Goal: Transaction & Acquisition: Book appointment/travel/reservation

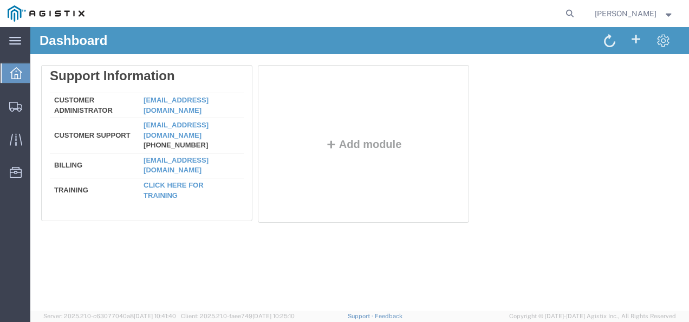
drag, startPoint x: 539, startPoint y: 345, endPoint x: 522, endPoint y: 305, distance: 43.2
click at [616, 218] on div "Delete Support Information Customer Administrator [EMAIL_ADDRESS][DOMAIN_NAME] …" at bounding box center [359, 146] width 637 height 162
click at [430, 288] on div "Dashboard Delete Support Information Customer Administrator [EMAIL_ADDRESS][DOM…" at bounding box center [359, 168] width 658 height 283
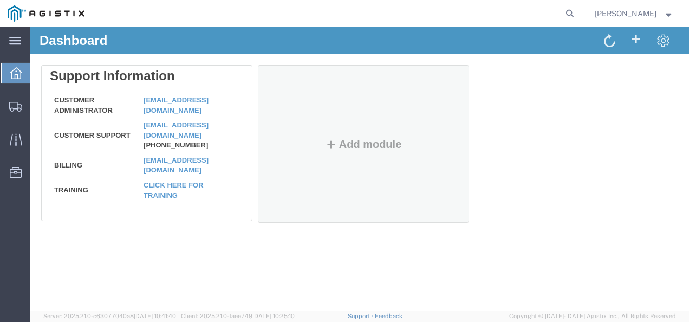
drag, startPoint x: 522, startPoint y: 115, endPoint x: 469, endPoint y: 207, distance: 106.0
click at [522, 115] on div "Delete Support Information Customer Administrator [EMAIL_ADDRESS][DOMAIN_NAME] …" at bounding box center [359, 146] width 637 height 162
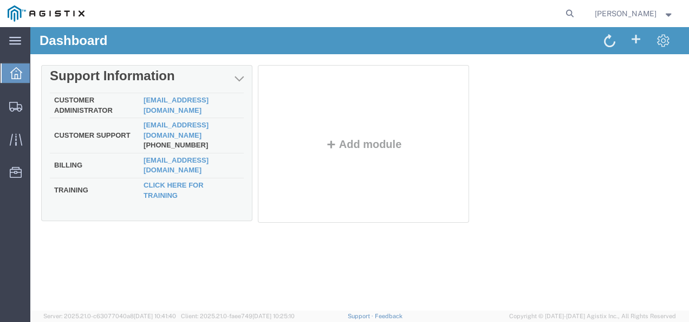
drag, startPoint x: 249, startPoint y: 242, endPoint x: 100, endPoint y: 167, distance: 166.8
click at [240, 240] on div "Dashboard Delete Support Information Customer Administrator [EMAIL_ADDRESS][DOM…" at bounding box center [359, 168] width 658 height 283
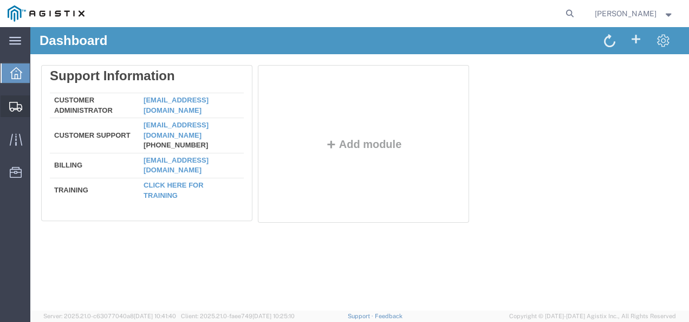
click at [37, 102] on span "Shipments" at bounding box center [34, 106] width 8 height 22
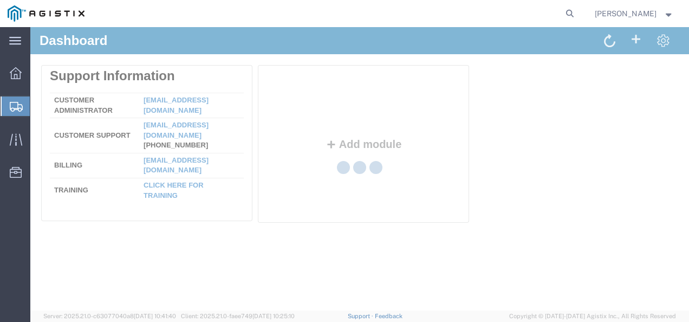
drag, startPoint x: 517, startPoint y: 264, endPoint x: 531, endPoint y: 204, distance: 61.9
click at [519, 256] on div at bounding box center [359, 168] width 658 height 283
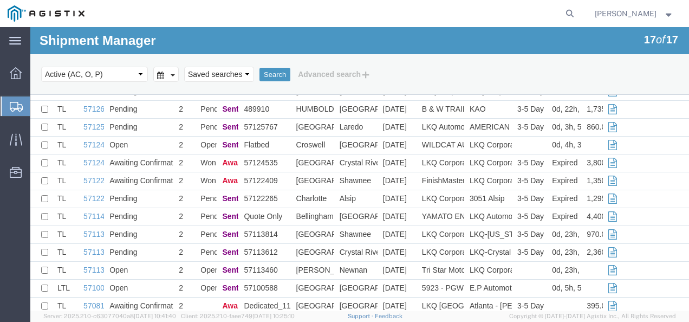
click at [590, 16] on nav "[PERSON_NAME]" at bounding box center [348, 13] width 681 height 27
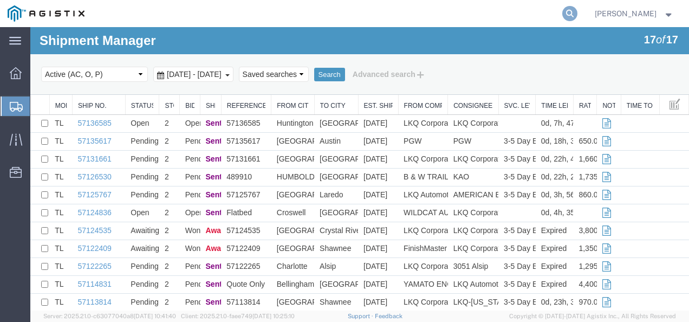
click at [577, 15] on icon at bounding box center [569, 13] width 15 height 15
paste input "57063370"
type input "57063370"
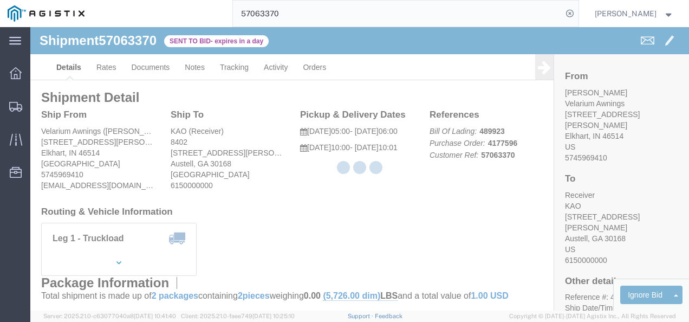
drag, startPoint x: 299, startPoint y: 213, endPoint x: 147, endPoint y: 113, distance: 182.2
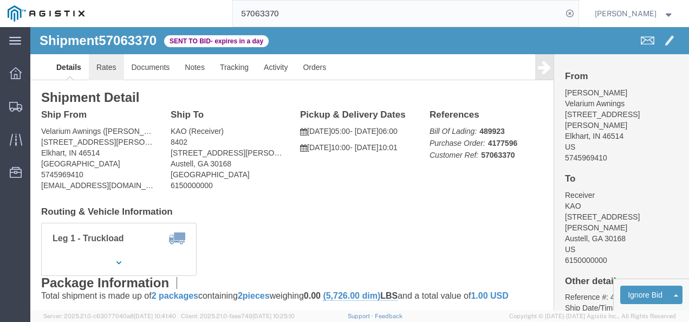
click link "Rates"
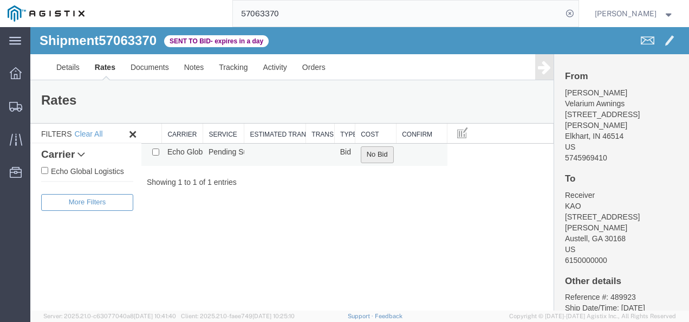
click at [381, 152] on button "No Bid" at bounding box center [377, 154] width 33 height 17
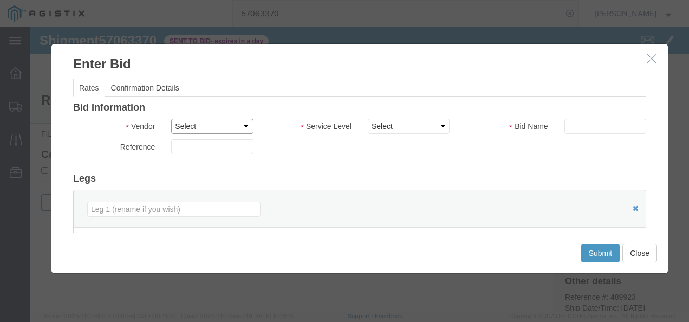
drag, startPoint x: 204, startPoint y: 126, endPoint x: 204, endPoint y: 133, distance: 7.0
click at [204, 126] on select "Select Echo Global Logistics" at bounding box center [212, 126] width 82 height 15
select select "4622"
click at [171, 119] on select "Select Echo Global Logistics" at bounding box center [212, 126] width 82 height 15
click at [424, 126] on select "Select Guaranteed Next Day LTL Standard 3-5 Day Rail TL Standard 3 - 5 Day" at bounding box center [409, 126] width 82 height 15
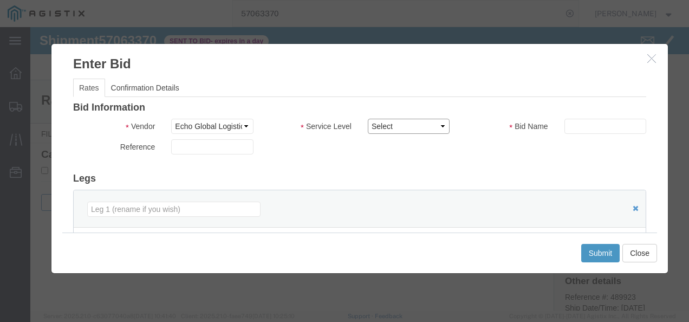
select select "13989"
click at [368, 119] on select "Select Guaranteed Next Day LTL Standard 3-5 Day Rail TL Standard 3 - 5 Day" at bounding box center [409, 126] width 82 height 15
drag, startPoint x: 485, startPoint y: 180, endPoint x: 581, endPoint y: 140, distance: 104.2
click at [501, 178] on h3 "Legs" at bounding box center [359, 178] width 573 height 11
click at [590, 114] on div "Bid Information Vendor Select Echo Global Logistics Service Level Select Guaran…" at bounding box center [359, 278] width 573 height 352
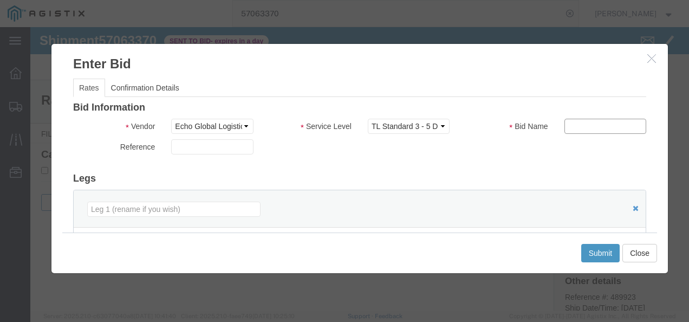
click at [589, 124] on input "text" at bounding box center [605, 126] width 82 height 15
type input "3324"
click at [500, 147] on div "Reference" at bounding box center [359, 149] width 589 height 21
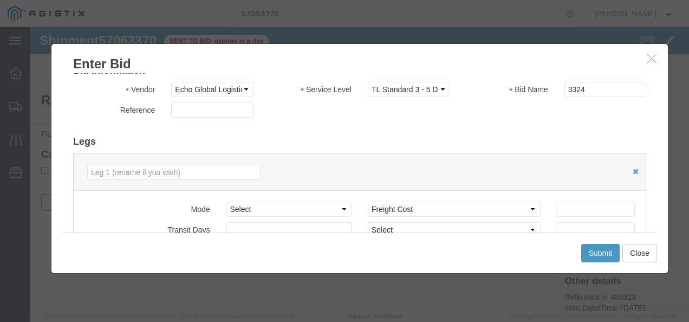
scroll to position [54, 0]
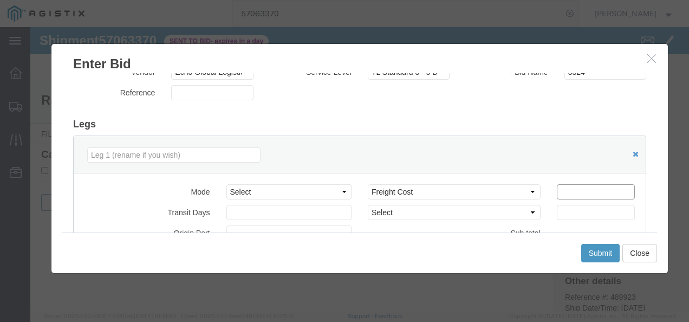
click at [589, 194] on input "number" at bounding box center [596, 191] width 78 height 15
type input "1500"
click at [605, 253] on button "Submit" at bounding box center [600, 253] width 39 height 18
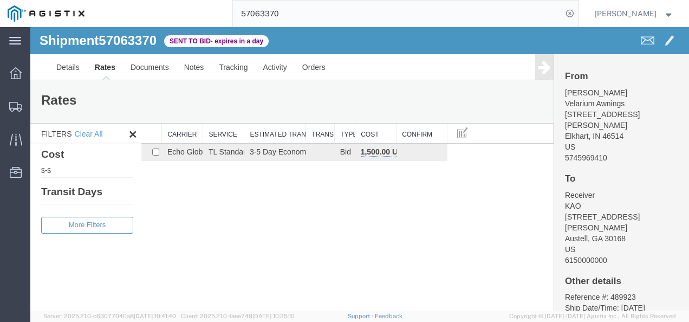
drag, startPoint x: 388, startPoint y: 267, endPoint x: 374, endPoint y: 303, distance: 38.9
click at [384, 270] on div "Shipment 57063370 1 of 1 Sent to Bid - expires in a day Details Rates Documents…" at bounding box center [359, 168] width 658 height 283
drag, startPoint x: 339, startPoint y: 221, endPoint x: 132, endPoint y: 121, distance: 230.6
click at [339, 221] on div "Shipment 57063370 1 of 1 Sent to Bid - expires in a day Details Rates Documents…" at bounding box center [359, 168] width 658 height 283
click at [402, 287] on div "Shipment 57063370 1 of 1 Sent to Bid - expires in a day Details Rates Documents…" at bounding box center [359, 168] width 658 height 283
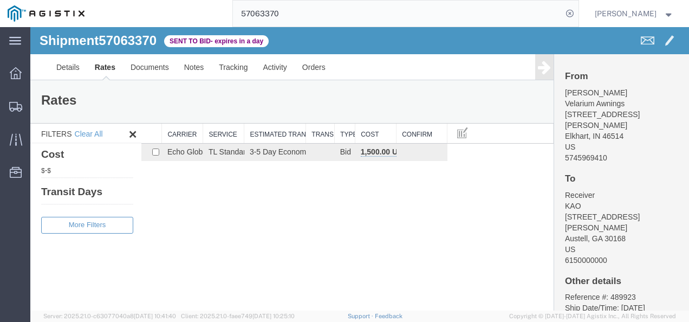
drag, startPoint x: 407, startPoint y: 262, endPoint x: 409, endPoint y: 83, distance: 178.7
click at [408, 256] on div "Shipment 57063370 1 of 1 Sent to Bid - expires in a day Details Rates Documents…" at bounding box center [359, 168] width 658 height 283
click at [545, 13] on input "57063370" at bounding box center [397, 14] width 329 height 26
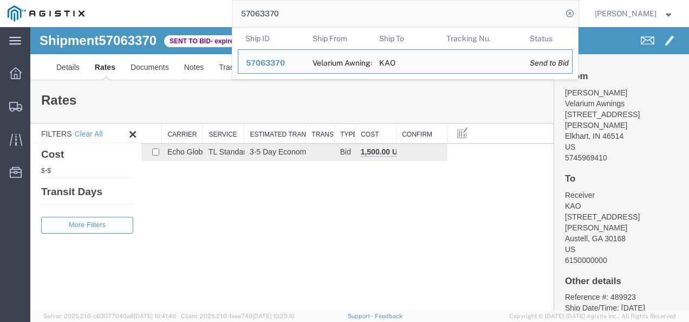
click at [545, 13] on input "57063370" at bounding box center [397, 14] width 329 height 26
paste input "136585"
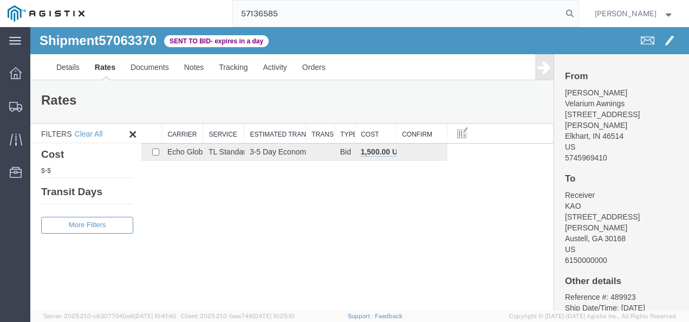
type input "57136585"
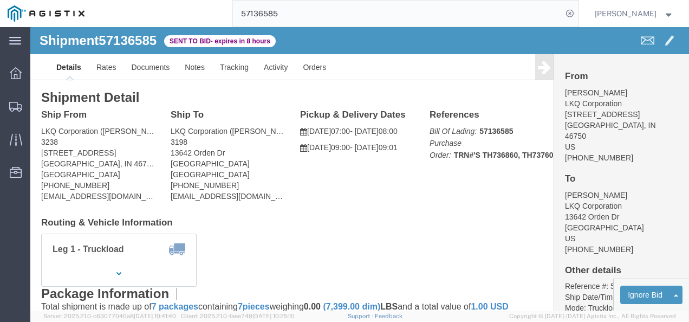
click div "Shipment Detail Ship From LKQ Corporation ([PERSON_NAME]) [STREET_ADDRESS] [PHO…"
click link "Rates"
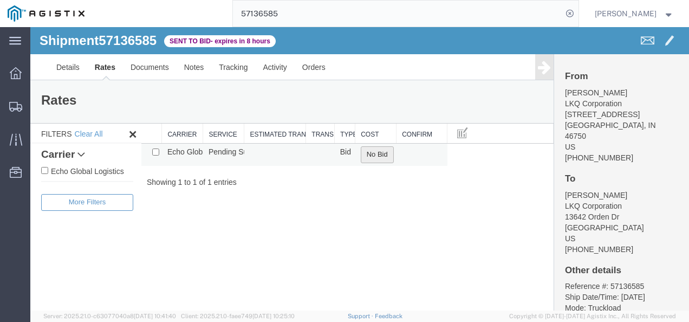
click at [379, 147] on button "No Bid" at bounding box center [377, 154] width 33 height 17
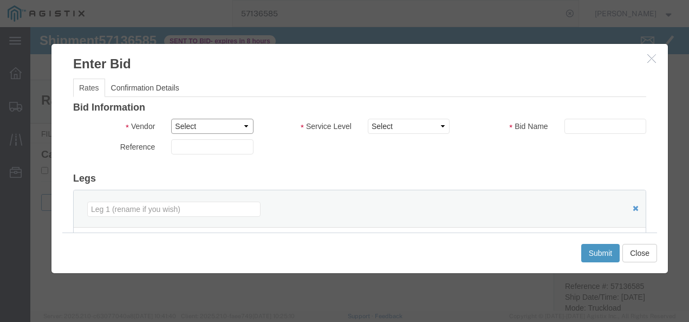
drag, startPoint x: 213, startPoint y: 123, endPoint x: 212, endPoint y: 130, distance: 6.6
click at [212, 123] on select "Select Echo Global Logistics" at bounding box center [212, 126] width 82 height 15
select select "4622"
click at [171, 119] on select "Select Echo Global Logistics" at bounding box center [212, 126] width 82 height 15
click at [396, 122] on select "Select Guaranteed Next Day LTL Standard 3-5 Day Rail TL Standard 3 - 5 Day" at bounding box center [409, 126] width 82 height 15
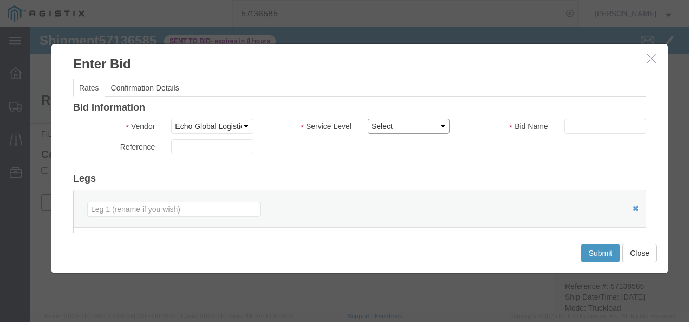
select select "13989"
click at [368, 119] on select "Select Guaranteed Next Day LTL Standard 3-5 Day Rail TL Standard 3 - 5 Day" at bounding box center [409, 126] width 82 height 15
click at [547, 161] on div "Bid Information Vendor Select Echo Global Logistics Service Level Select Guaran…" at bounding box center [359, 278] width 573 height 352
click at [565, 130] on input "text" at bounding box center [605, 126] width 82 height 15
type input "inca"
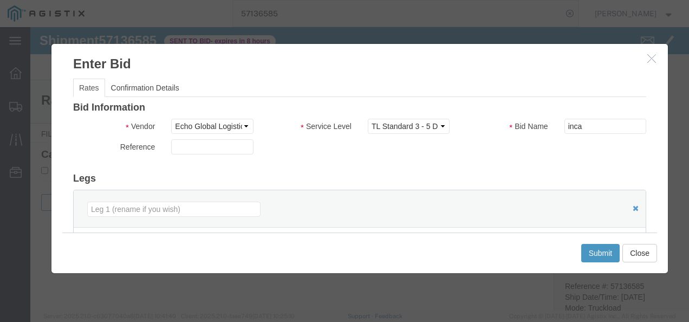
click at [597, 161] on div "Bid Information Vendor Select Echo Global Logistics Service Level Select Guaran…" at bounding box center [359, 278] width 573 height 352
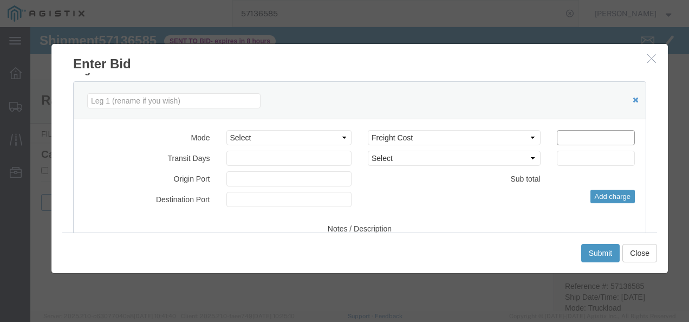
click at [595, 137] on input "number" at bounding box center [596, 137] width 78 height 15
type input "2000"
click at [603, 261] on button "Submit" at bounding box center [600, 253] width 39 height 18
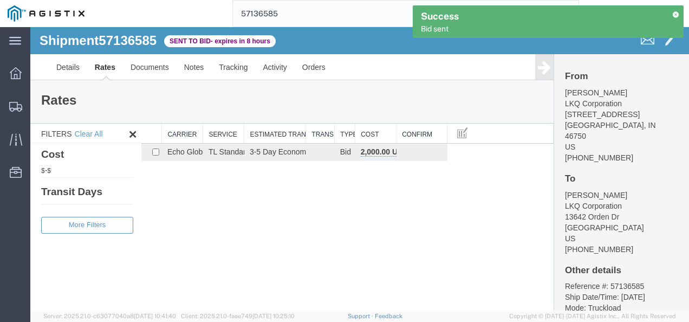
click at [424, 293] on div "Shipment 57136585 1 of 1 Sent to Bid - expires in 8 hours Details Rates Documen…" at bounding box center [359, 168] width 658 height 283
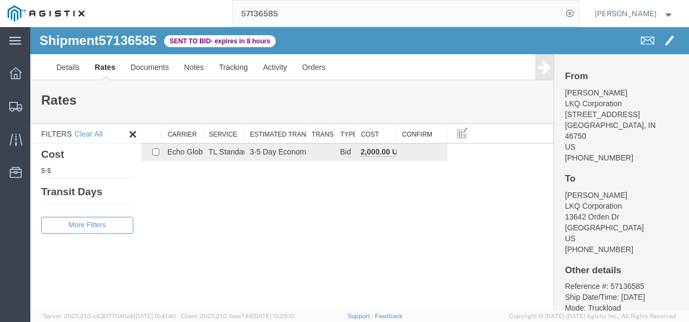
drag, startPoint x: 380, startPoint y: 185, endPoint x: 374, endPoint y: 199, distance: 14.6
click at [377, 186] on div "Shipment 57136585 1 of 1 Sent to Bid - expires in 8 hours Details Rates Documen…" at bounding box center [359, 168] width 658 height 283
click at [343, 246] on div "Shipment 57136585 1 of 1 Sent to Bid - expires in 8 hours Details Rates Documen…" at bounding box center [359, 168] width 658 height 283
click at [37, 107] on span "Shipments" at bounding box center [34, 106] width 8 height 22
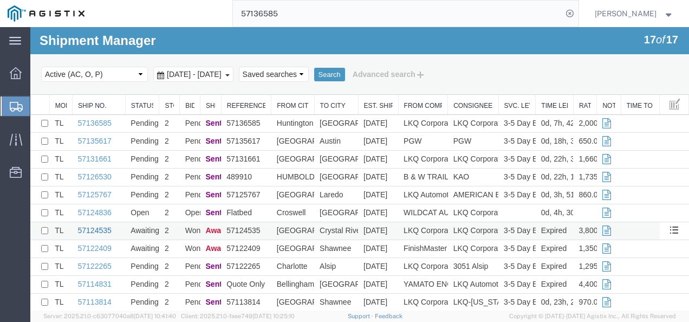
click at [89, 227] on link "57124535" at bounding box center [95, 230] width 34 height 9
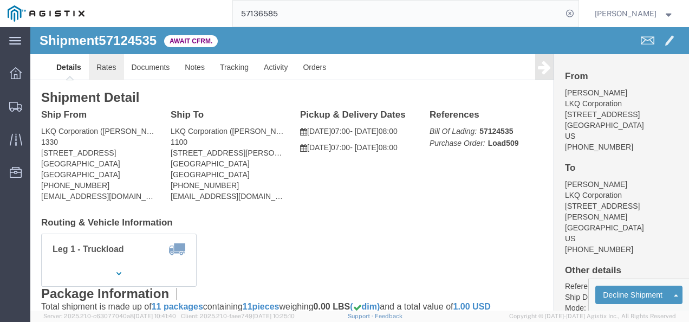
click link "Rates"
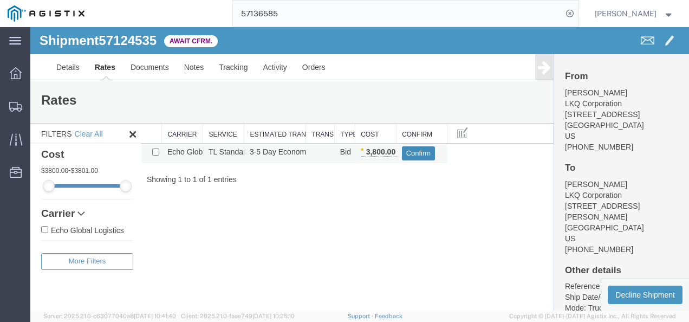
click at [424, 153] on button "Confirm" at bounding box center [419, 153] width 34 height 14
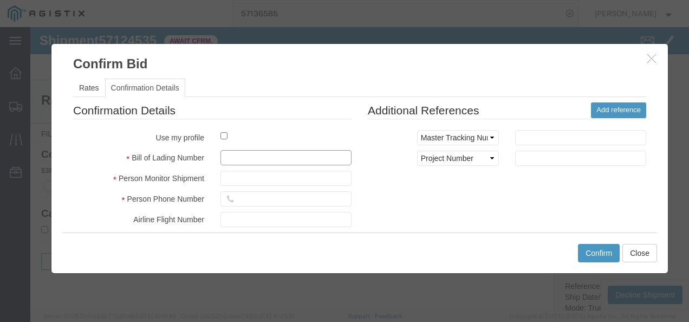
click at [303, 155] on input "text" at bounding box center [285, 157] width 131 height 15
type input "[CREDIT_CARD_NUMBER]"
type input "2193872198737"
type input "97"
type input "398721398"
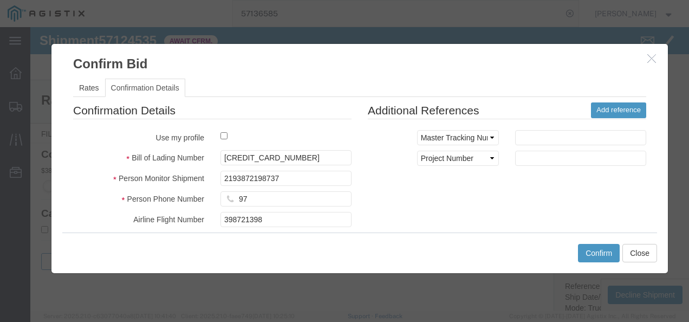
drag, startPoint x: 499, startPoint y: 232, endPoint x: 563, endPoint y: 251, distance: 66.5
click at [507, 236] on div "Confirm Close" at bounding box center [359, 252] width 595 height 41
click at [600, 262] on button "Confirm" at bounding box center [599, 253] width 42 height 18
